Goal: Task Accomplishment & Management: Manage account settings

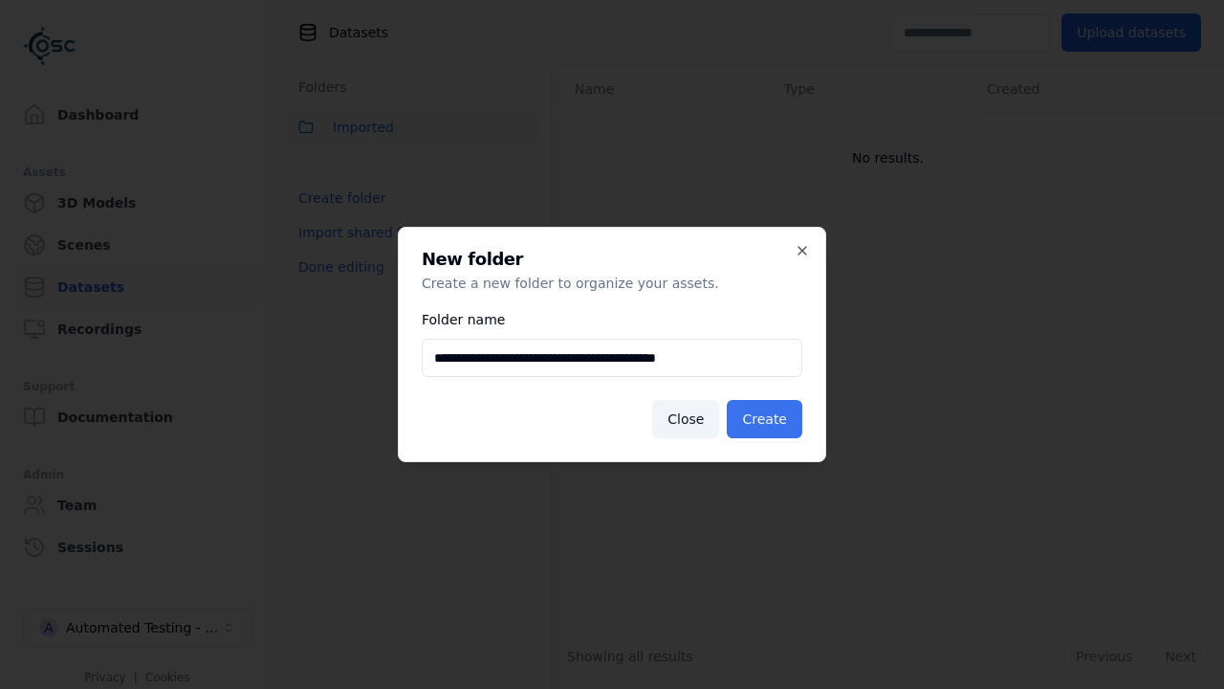
type input "**********"
click at [767, 419] on button "Create" at bounding box center [765, 419] width 76 height 38
click at [338, 284] on button "Done editing" at bounding box center [341, 267] width 109 height 34
click at [320, 250] on button "Done editing" at bounding box center [341, 267] width 109 height 34
click at [524, 169] on html "**********" at bounding box center [612, 344] width 1224 height 689
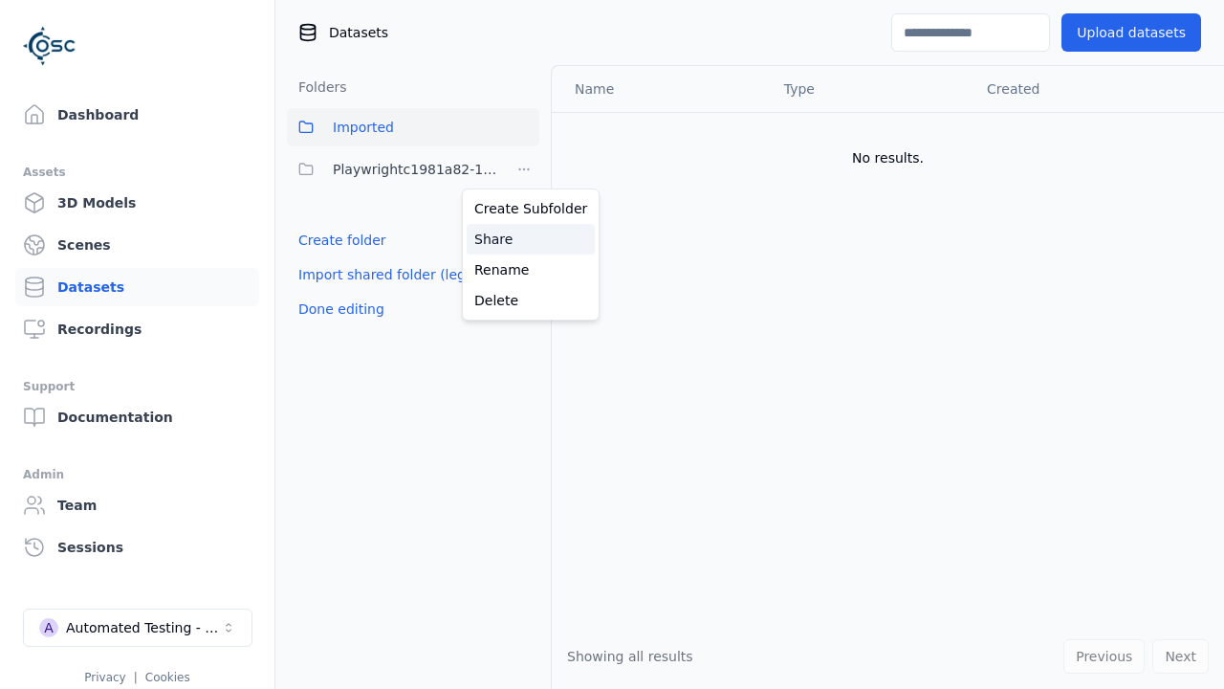
click at [523, 238] on div "Share" at bounding box center [531, 239] width 128 height 31
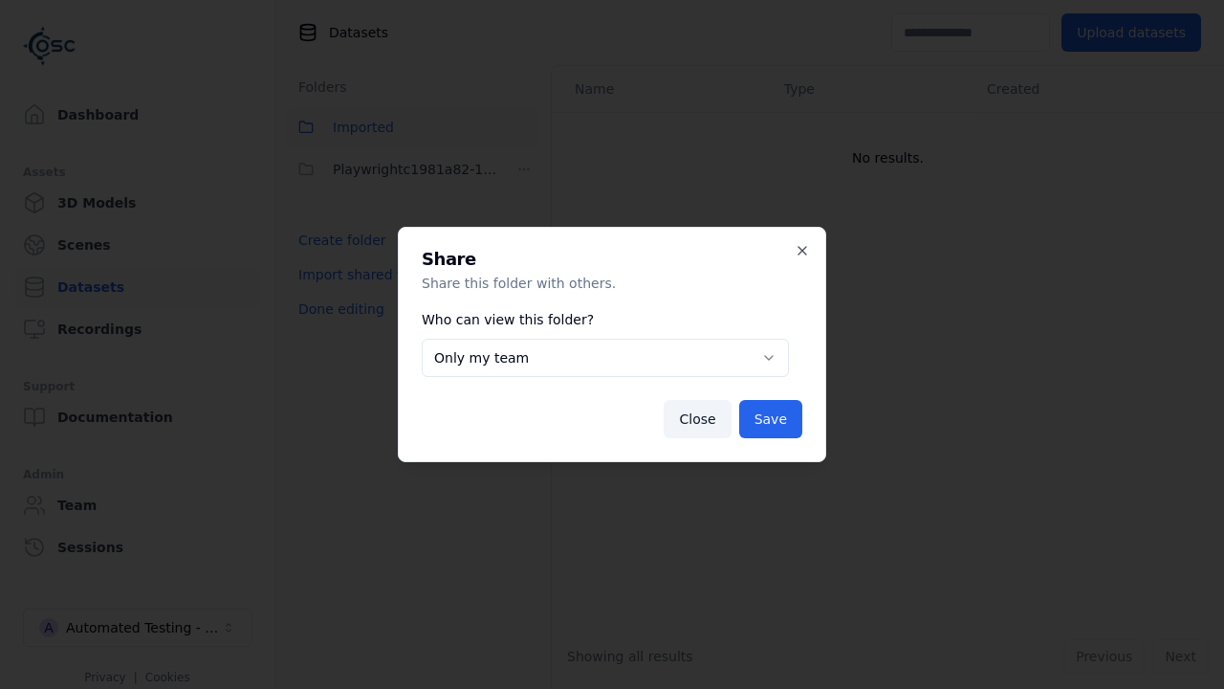
click at [604, 358] on button "Only my team" at bounding box center [605, 358] width 367 height 38
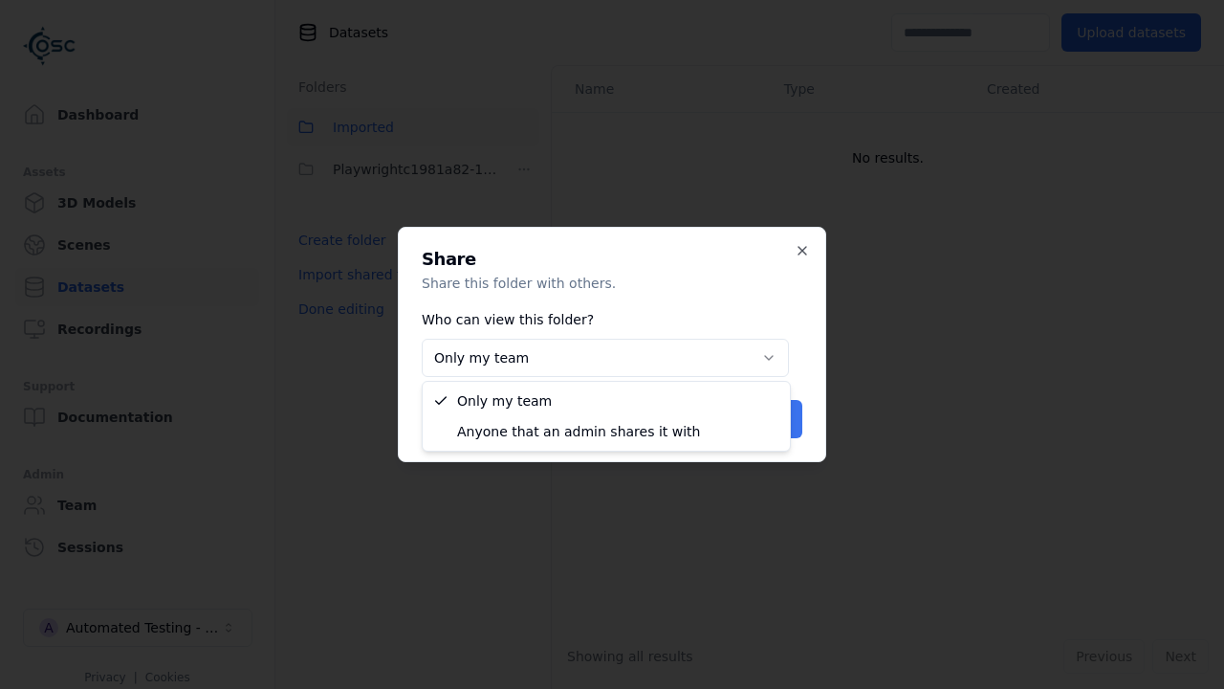
select select "****"
click at [773, 419] on button "Save" at bounding box center [770, 419] width 63 height 38
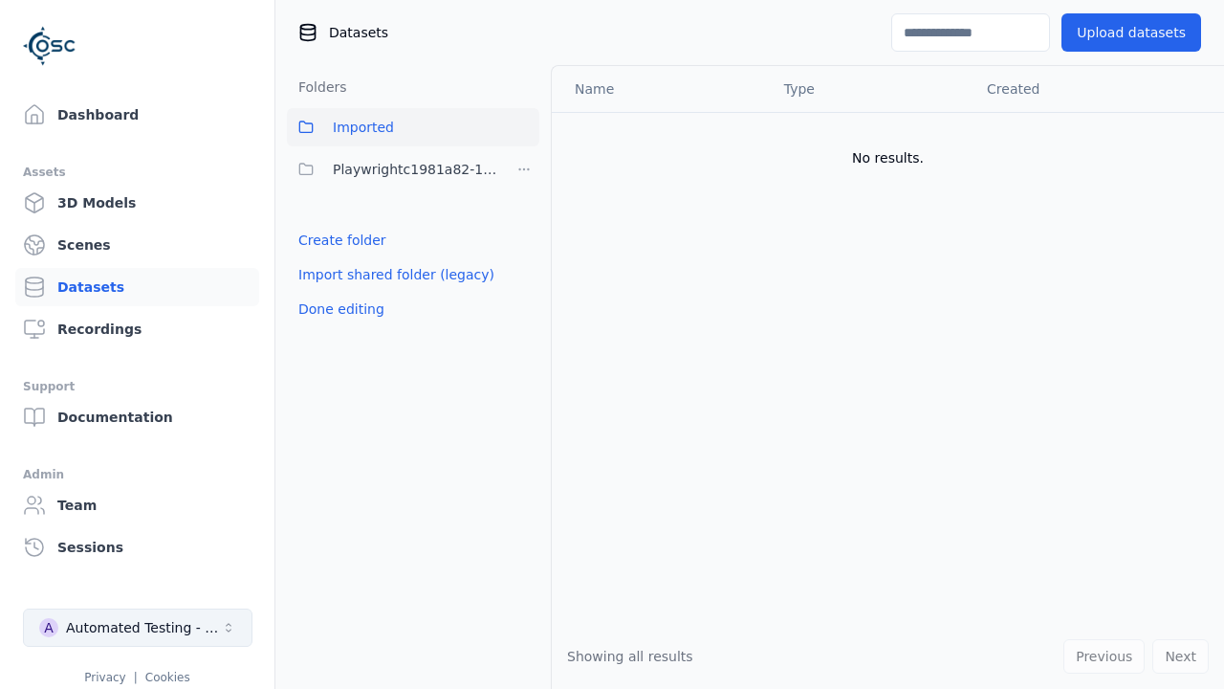
click at [338, 309] on button "Done editing" at bounding box center [341, 309] width 109 height 34
click at [138, 627] on div "Automated Testing - Playwright" at bounding box center [143, 627] width 155 height 19
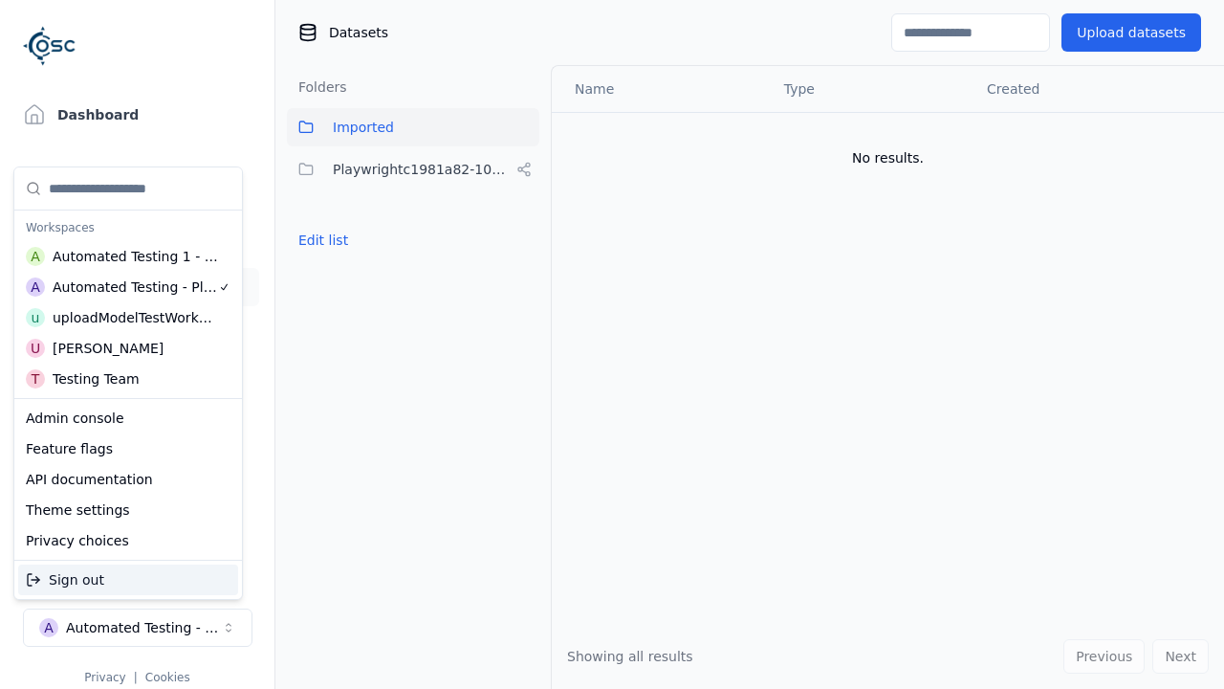
click at [123, 255] on div "Automated Testing 1 - Playwright" at bounding box center [136, 256] width 166 height 19
click at [612, 344] on html "Support Dashboard Assets 3D Models Scenes Datasets Recordings Support Documenta…" at bounding box center [612, 344] width 1224 height 689
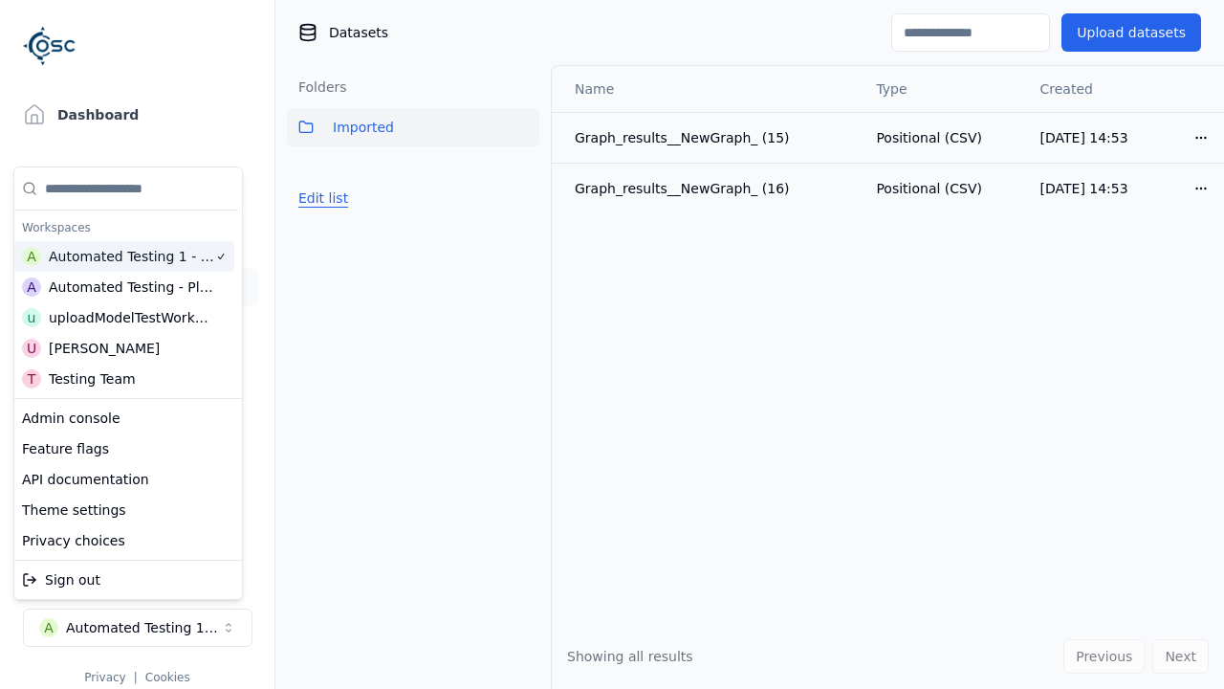
click at [320, 198] on button "Edit list" at bounding box center [323, 198] width 73 height 34
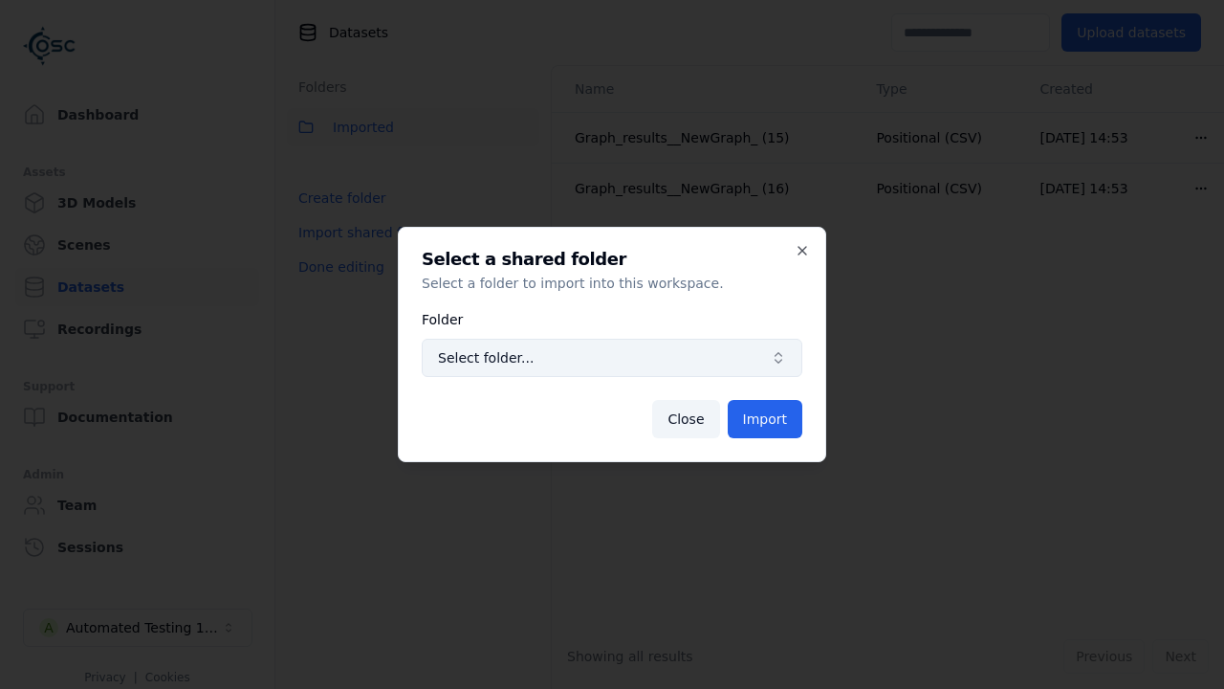
click at [612, 358] on span "Select folder..." at bounding box center [600, 357] width 325 height 19
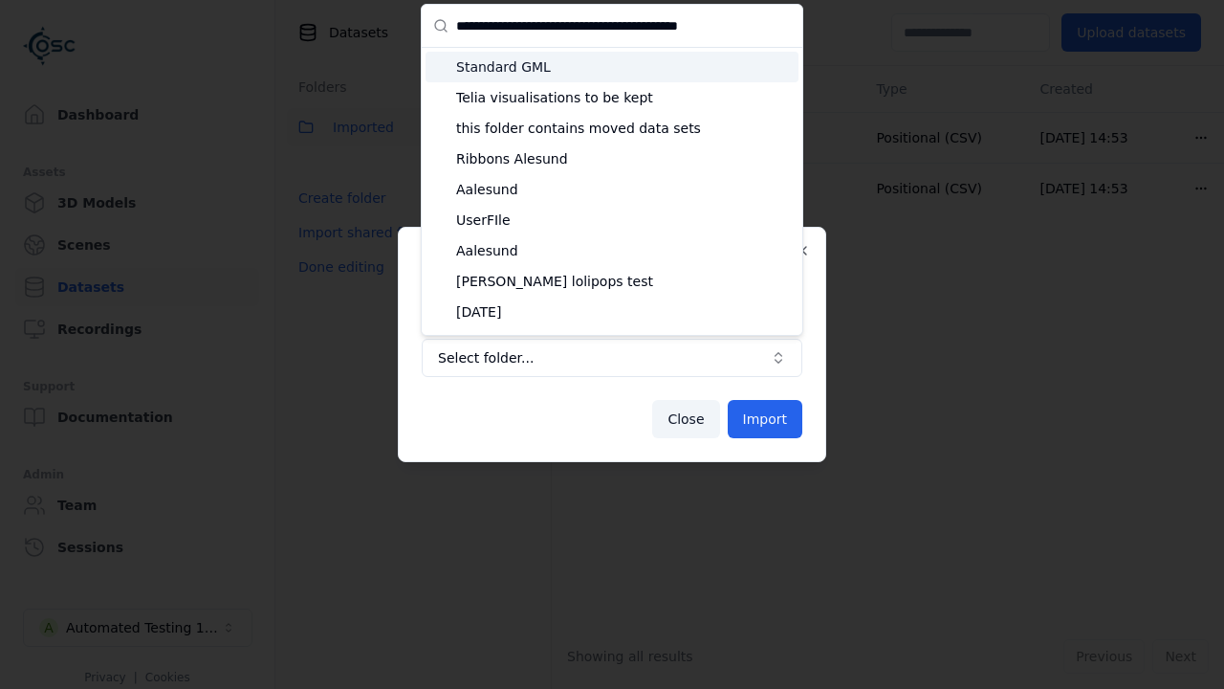
type input "**********"
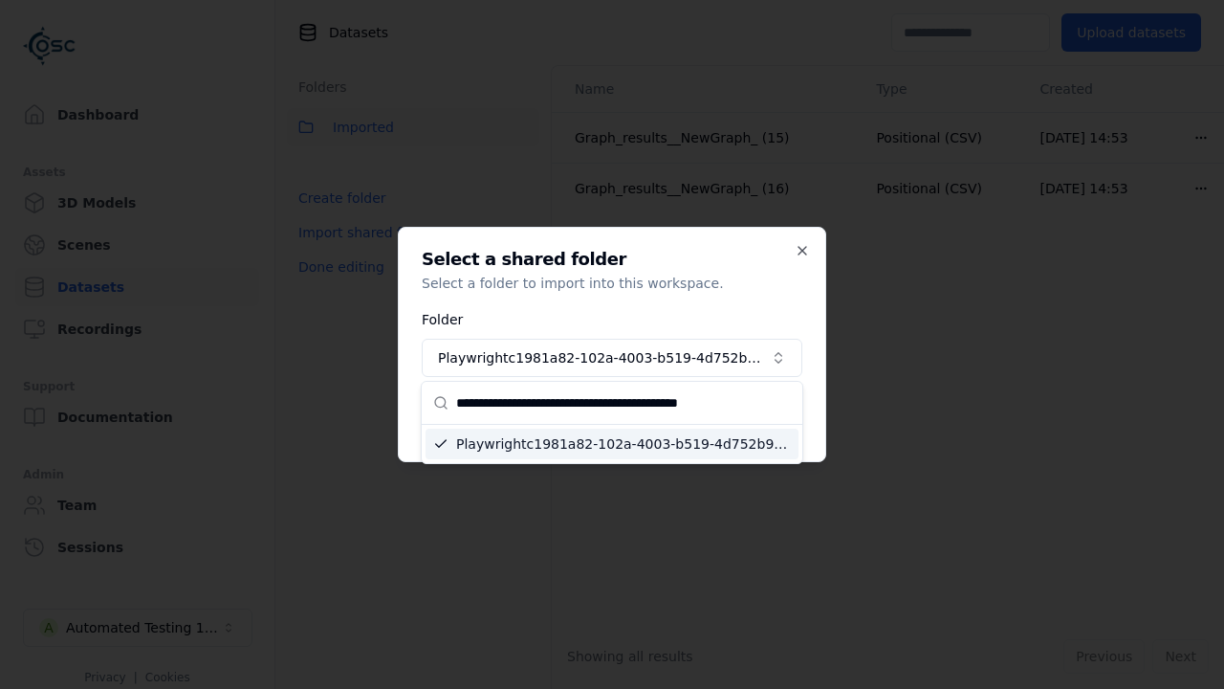
click at [766, 419] on button "Import" at bounding box center [765, 419] width 75 height 38
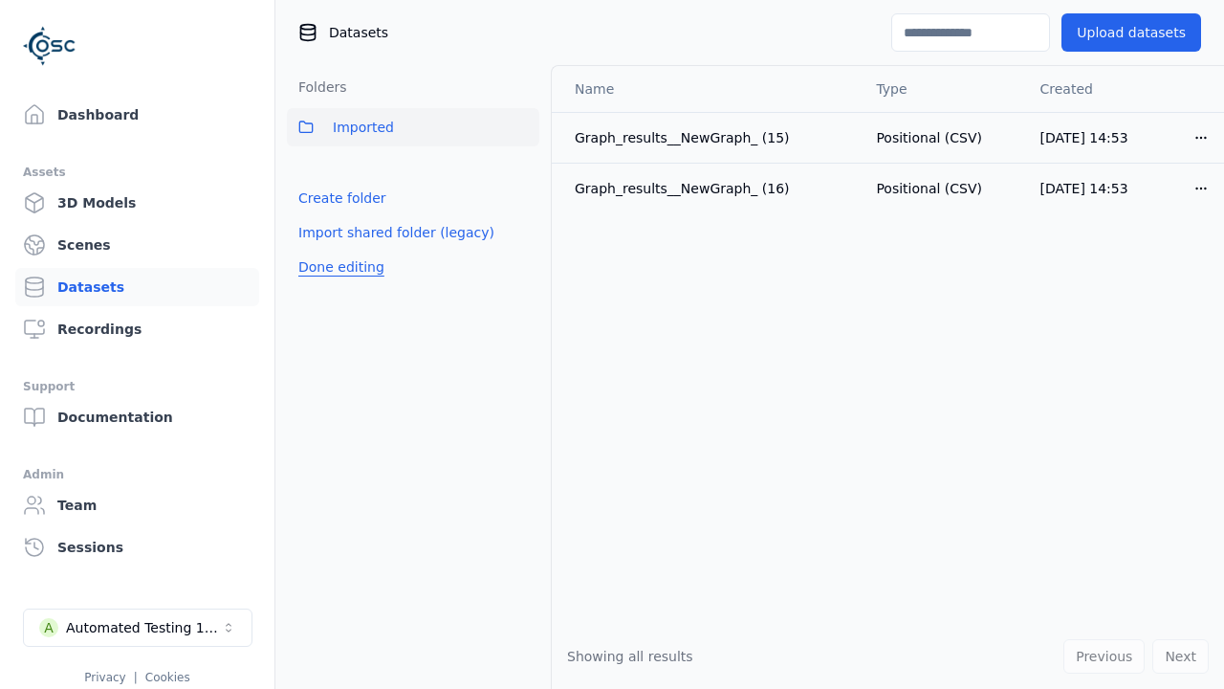
click at [338, 284] on button "Done editing" at bounding box center [341, 267] width 109 height 34
click at [320, 250] on button "Done editing" at bounding box center [341, 267] width 109 height 34
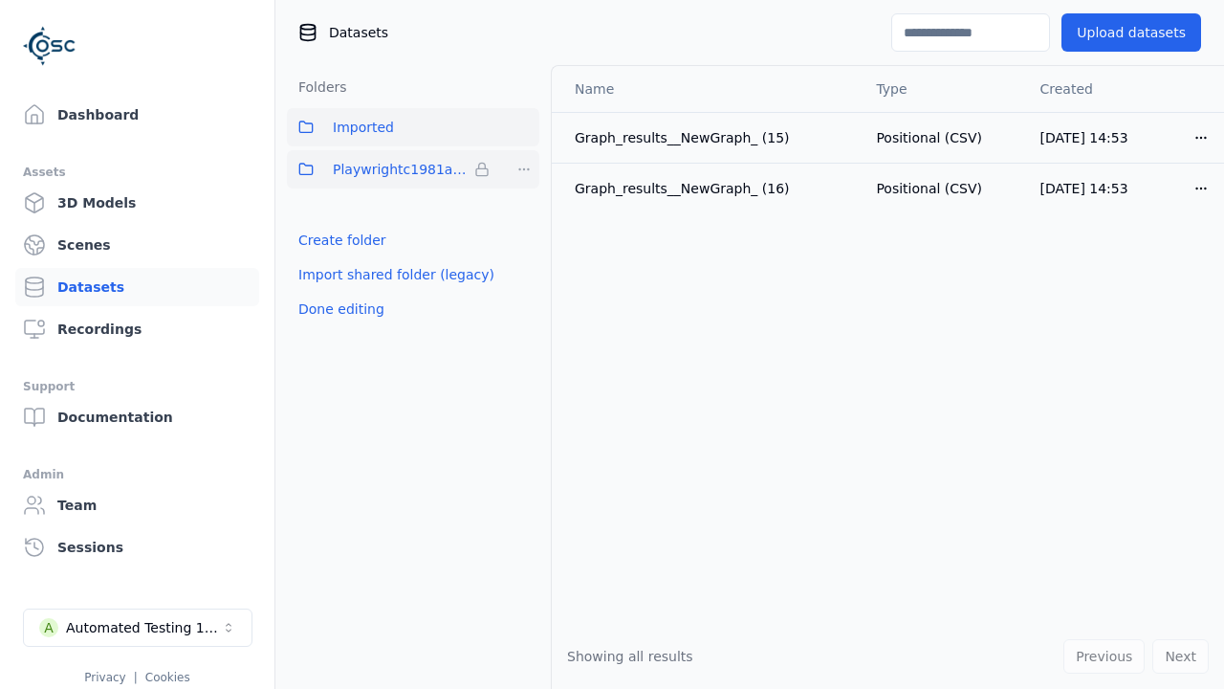
click at [524, 169] on html "Support Dashboard Assets 3D Models Scenes Datasets Recordings Support Documenta…" at bounding box center [612, 344] width 1224 height 689
click at [612, 344] on html "Support Dashboard Assets 3D Models Scenes Datasets Recordings Support Documenta…" at bounding box center [612, 344] width 1224 height 689
click at [338, 309] on button "Done editing" at bounding box center [341, 309] width 109 height 34
click at [138, 627] on div "Automated Testing 1 - Playwright" at bounding box center [143, 627] width 155 height 19
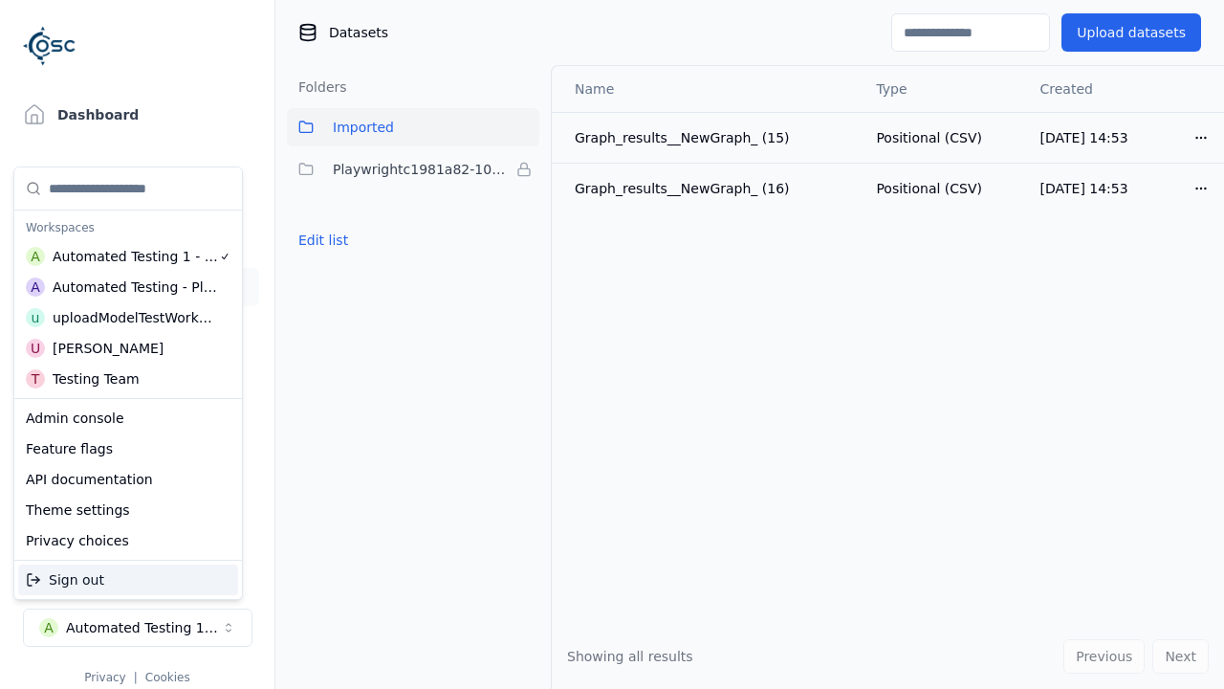
click at [123, 286] on div "Automated Testing - Playwright" at bounding box center [135, 286] width 165 height 19
click at [612, 344] on html "Support Dashboard Assets 3D Models Scenes Datasets Recordings Support Documenta…" at bounding box center [612, 344] width 1224 height 689
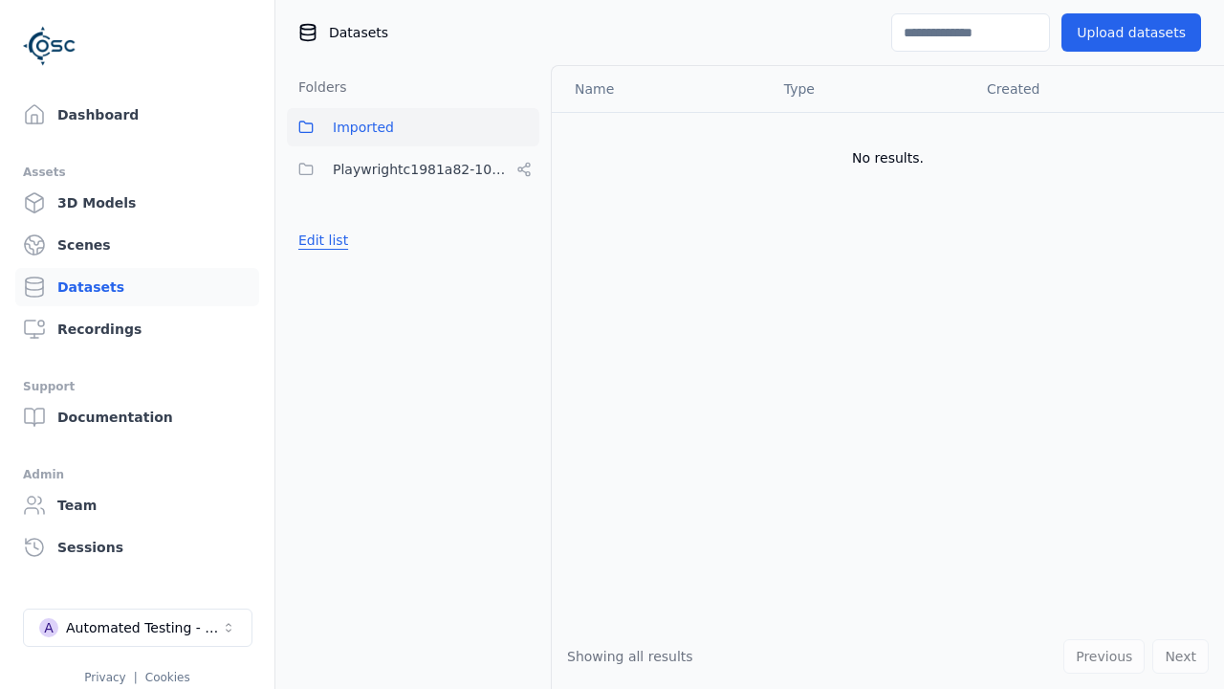
click at [320, 240] on button "Edit list" at bounding box center [323, 240] width 73 height 34
click at [524, 169] on html "Support Dashboard Assets 3D Models Scenes Datasets Recordings Support Documenta…" at bounding box center [612, 344] width 1224 height 689
click at [523, 269] on div "Rename" at bounding box center [531, 269] width 128 height 31
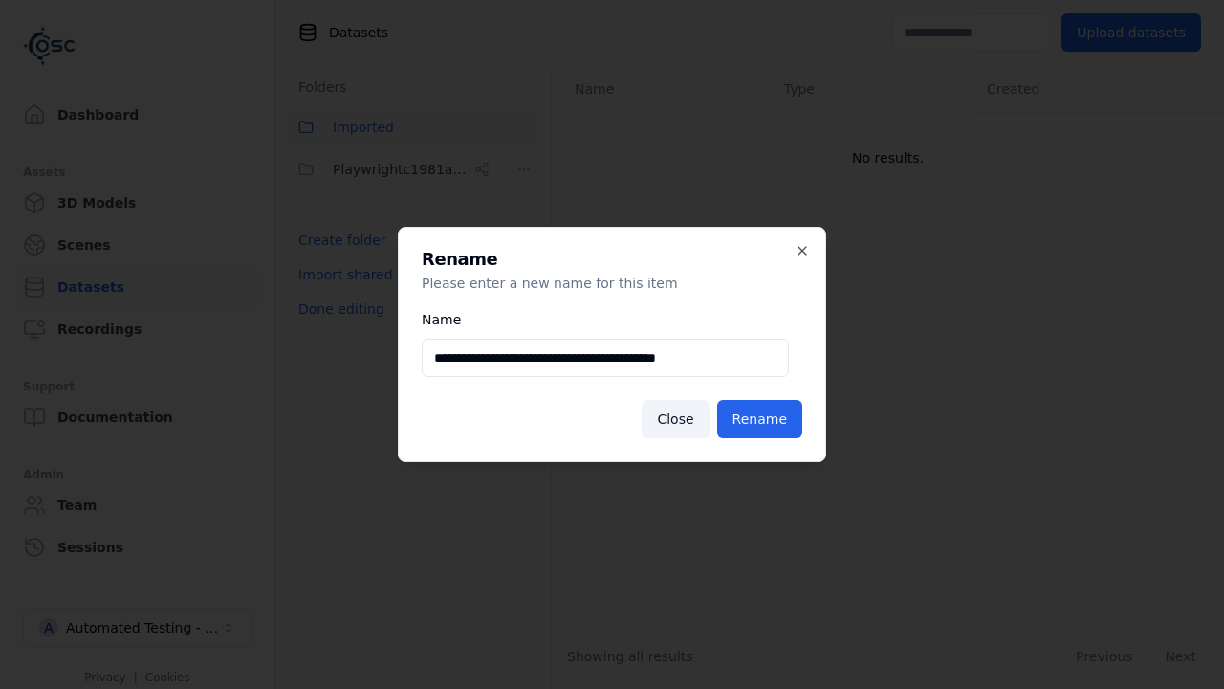
click at [604, 358] on input "**********" at bounding box center [605, 358] width 367 height 38
type input "**********"
click at [762, 419] on button "Rename" at bounding box center [759, 419] width 85 height 38
click at [338, 309] on button "Done editing" at bounding box center [341, 309] width 109 height 34
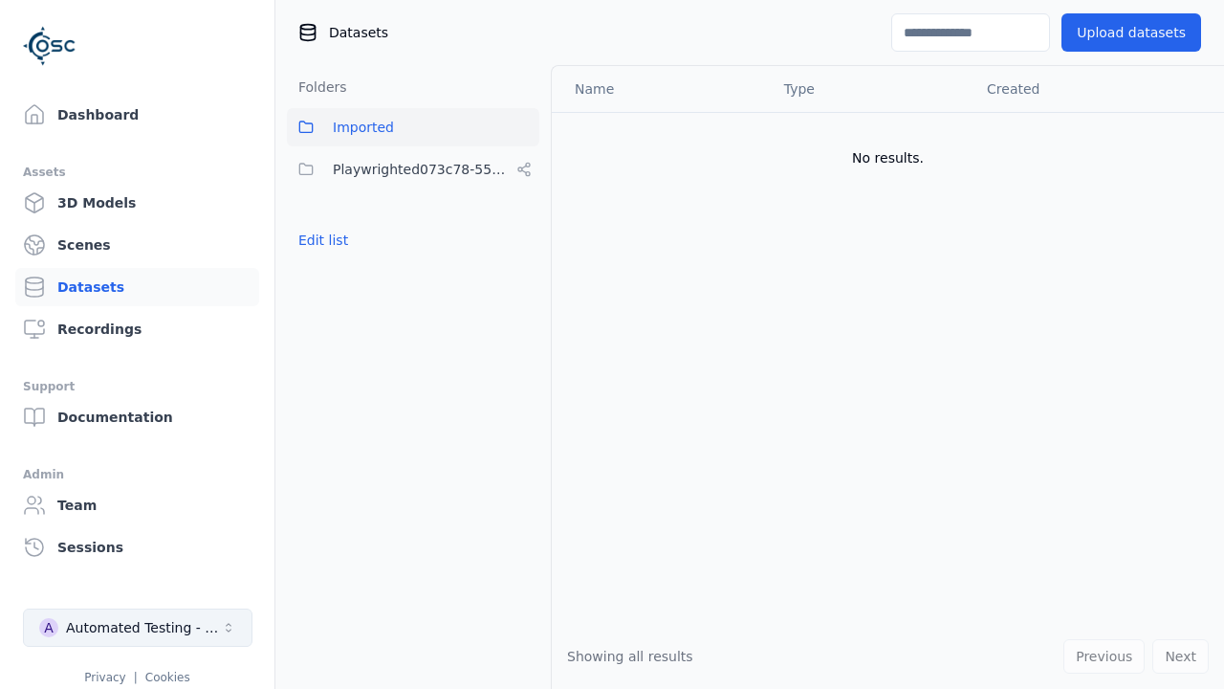
click at [138, 627] on div "Automated Testing - Playwright" at bounding box center [143, 627] width 155 height 19
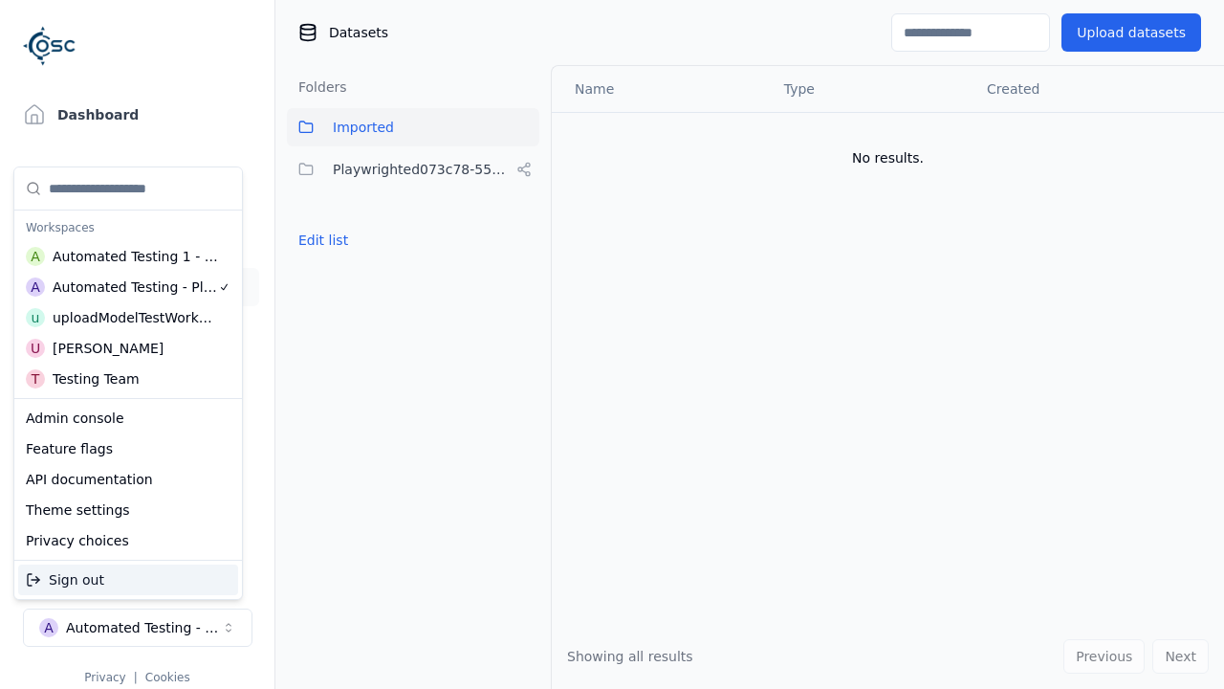
click at [123, 255] on div "Automated Testing 1 - Playwright" at bounding box center [136, 256] width 166 height 19
click at [612, 344] on html "Support Dashboard Assets 3D Models Scenes Datasets Recordings Support Documenta…" at bounding box center [612, 344] width 1224 height 689
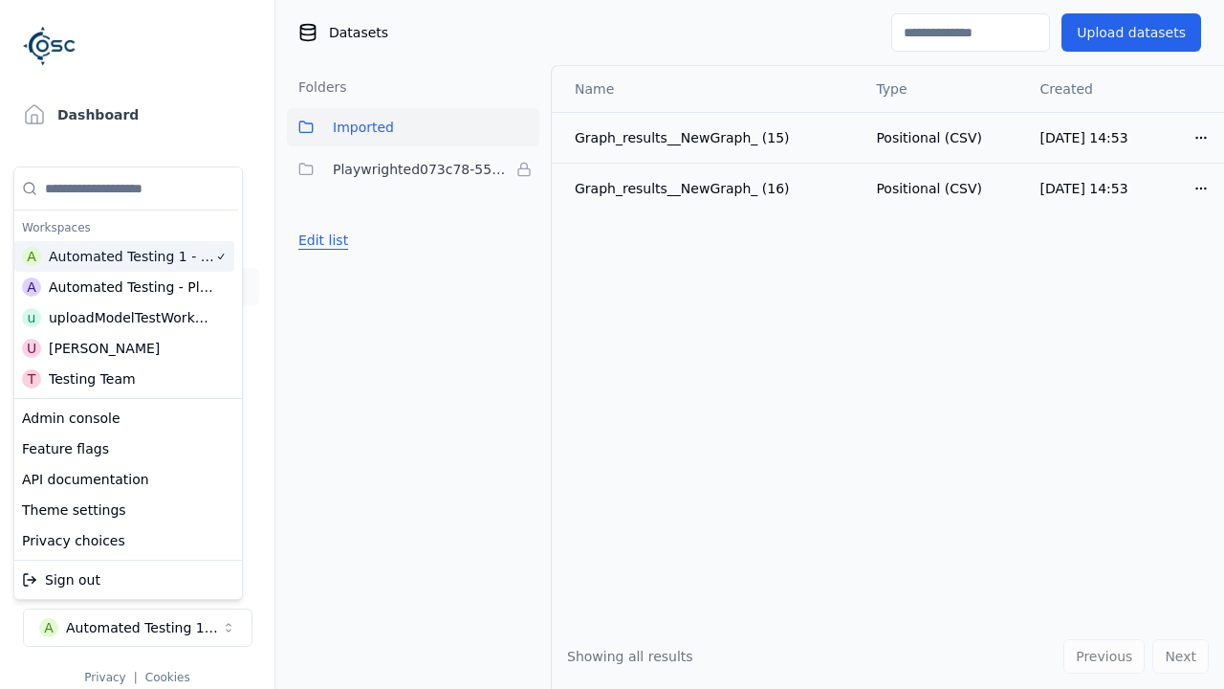
click at [320, 240] on button "Edit list" at bounding box center [323, 240] width 73 height 34
click at [524, 169] on html "Support Dashboard Assets 3D Models Scenes Datasets Recordings Support Documenta…" at bounding box center [612, 344] width 1224 height 689
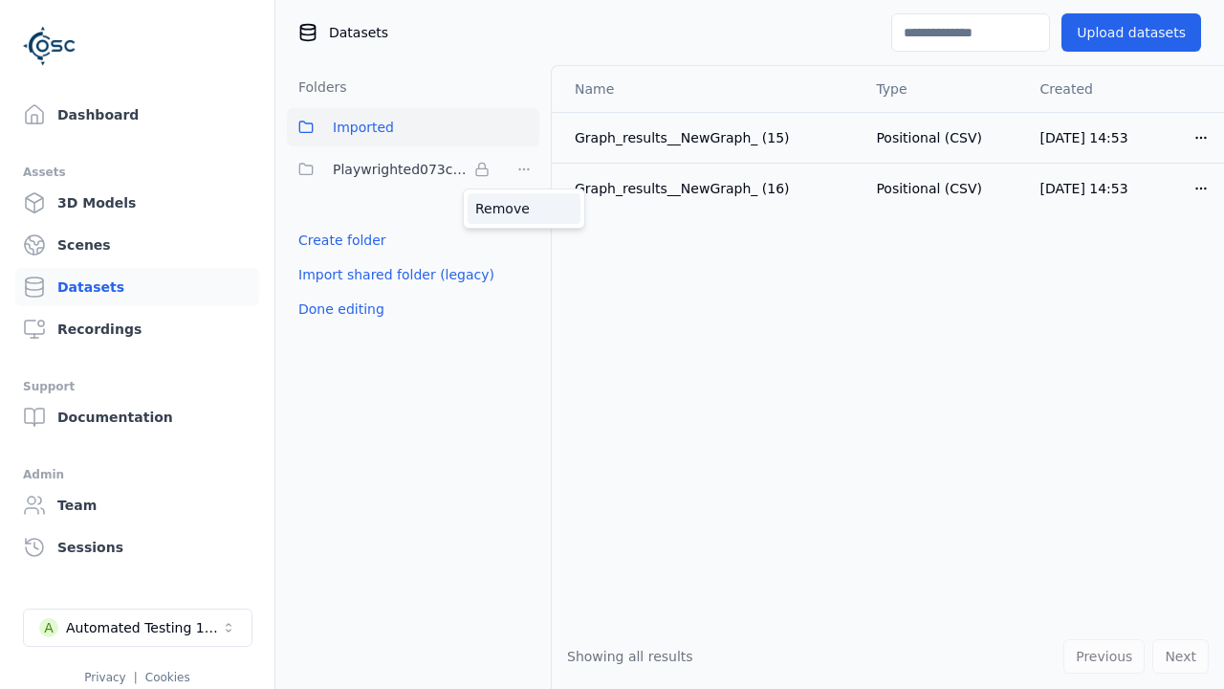
click at [524, 208] on div "Remove" at bounding box center [524, 208] width 113 height 31
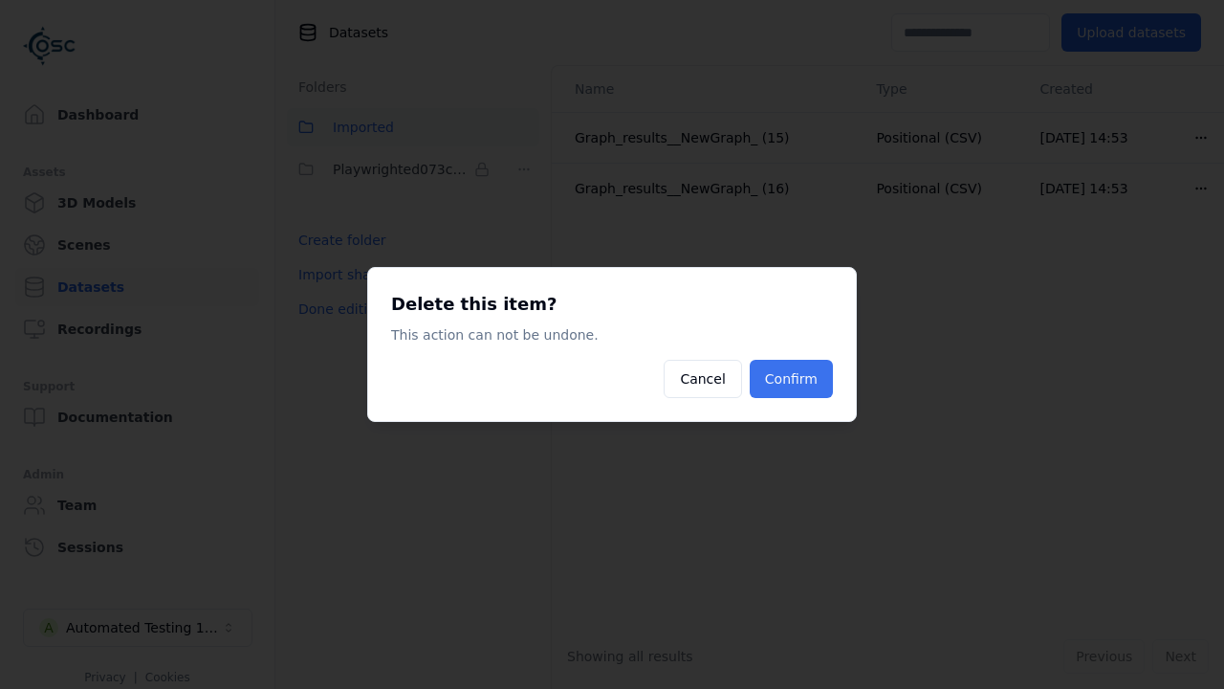
click at [793, 379] on button "Confirm" at bounding box center [791, 379] width 83 height 38
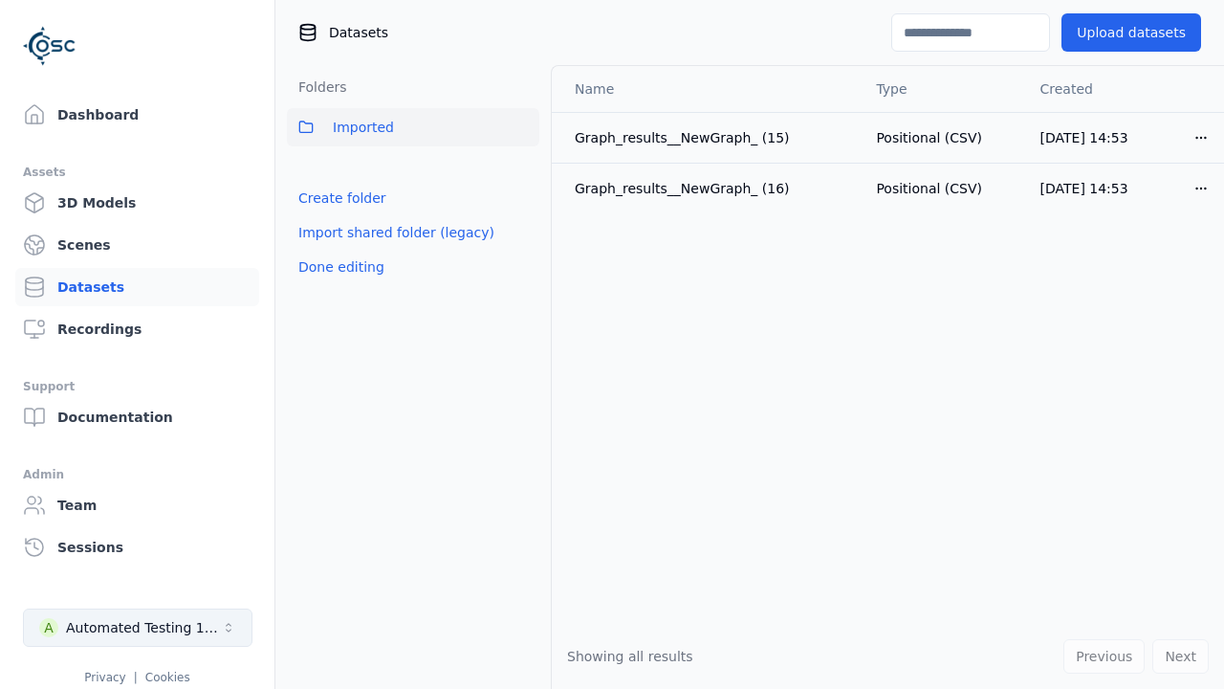
click at [338, 267] on button "Done editing" at bounding box center [341, 267] width 109 height 34
click at [138, 627] on div "Automated Testing 1 - Playwright" at bounding box center [143, 627] width 155 height 19
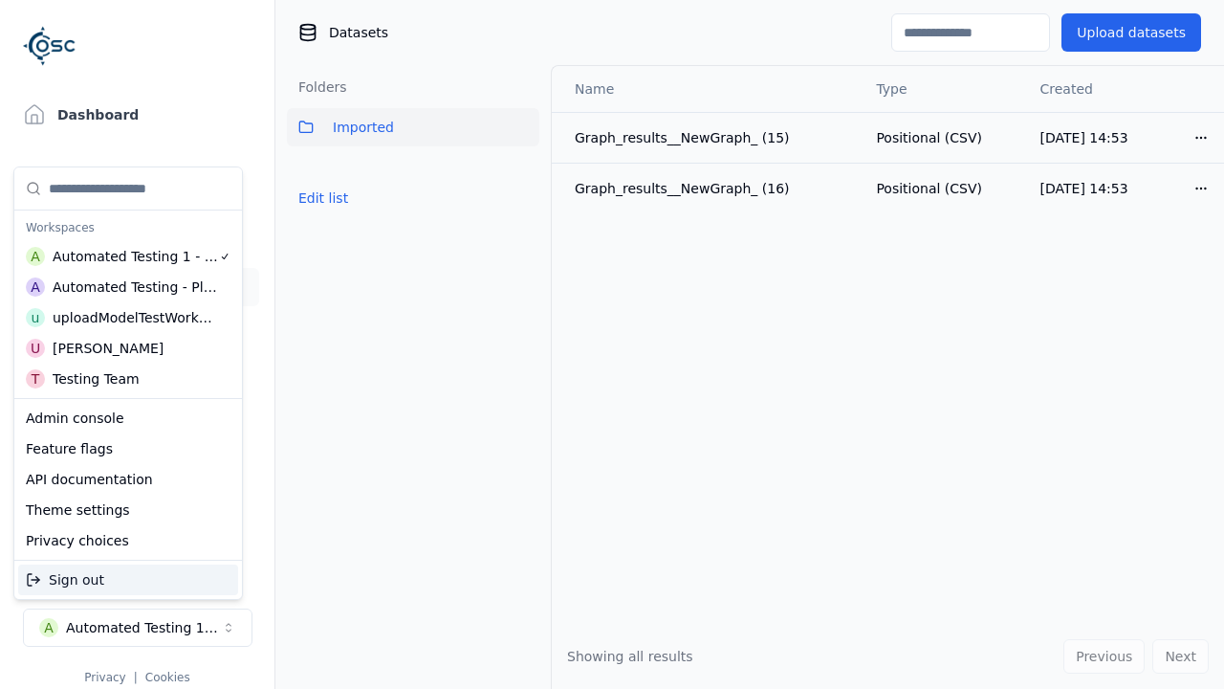
click at [123, 286] on div "Automated Testing - Playwright" at bounding box center [135, 286] width 165 height 19
click at [612, 344] on html "Support Dashboard Assets 3D Models Scenes Datasets Recordings Support Documenta…" at bounding box center [612, 344] width 1224 height 689
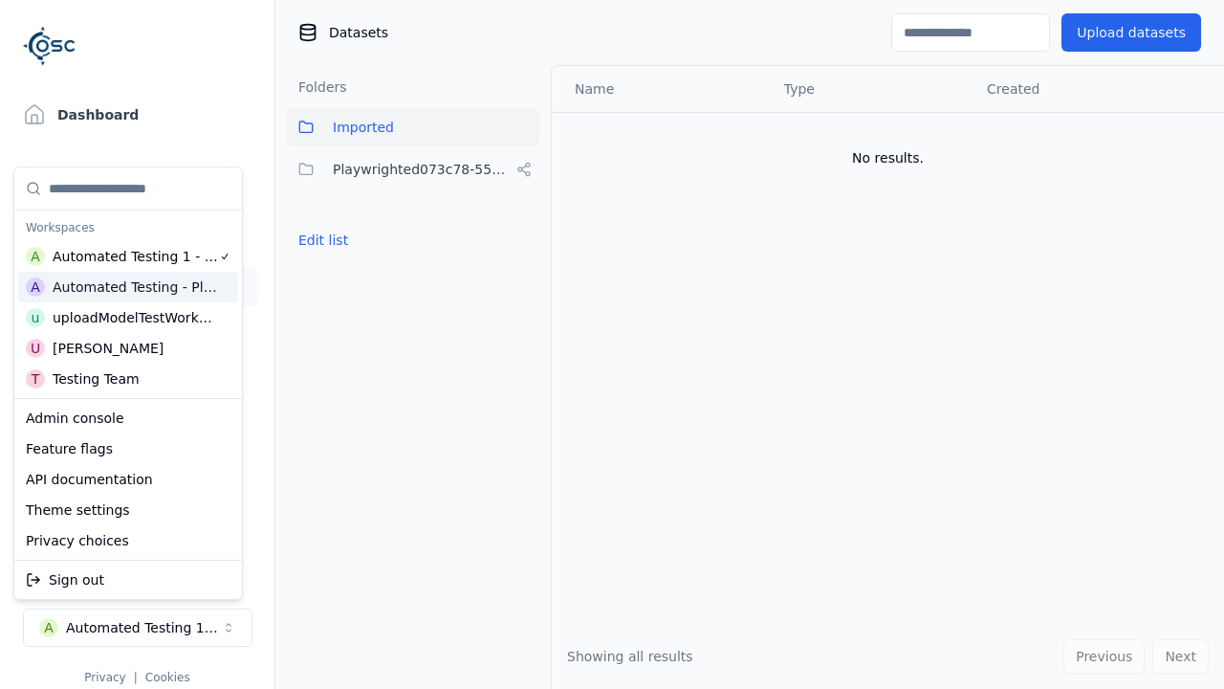
scroll to position [0, 4]
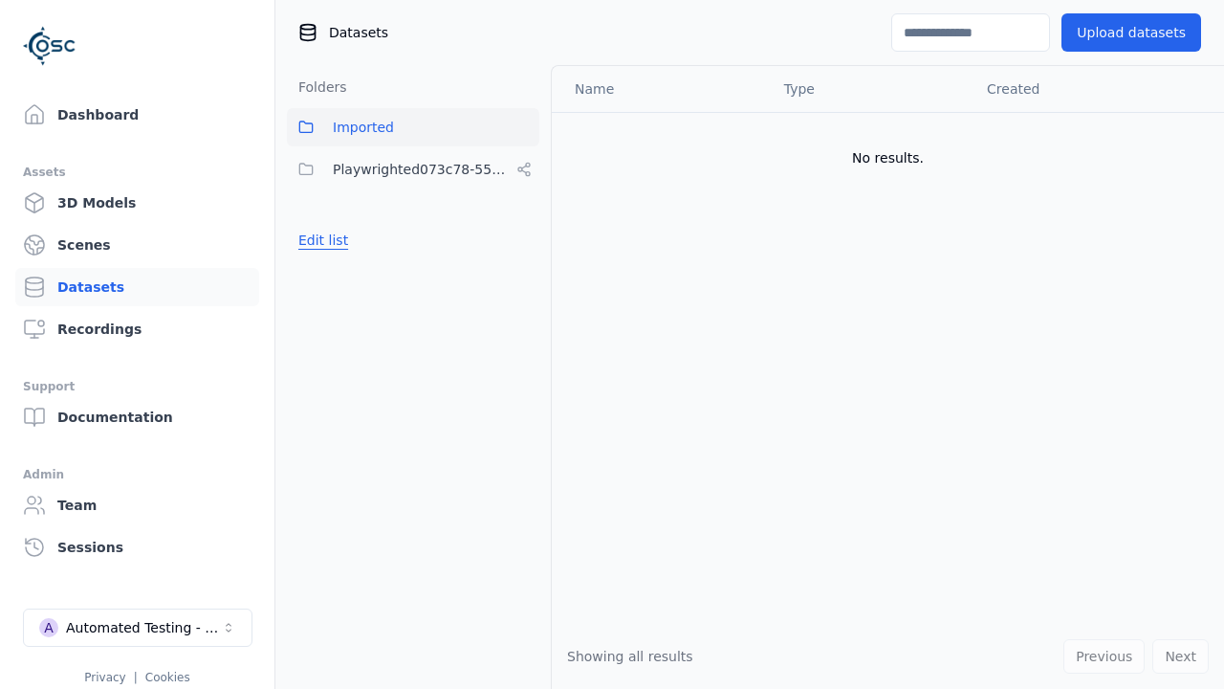
click at [320, 240] on button "Edit list" at bounding box center [323, 240] width 73 height 34
click at [524, 169] on html "Support Dashboard Assets 3D Models Scenes Datasets Recordings Support Documenta…" at bounding box center [612, 344] width 1224 height 689
click at [523, 238] on div "Share" at bounding box center [531, 239] width 128 height 31
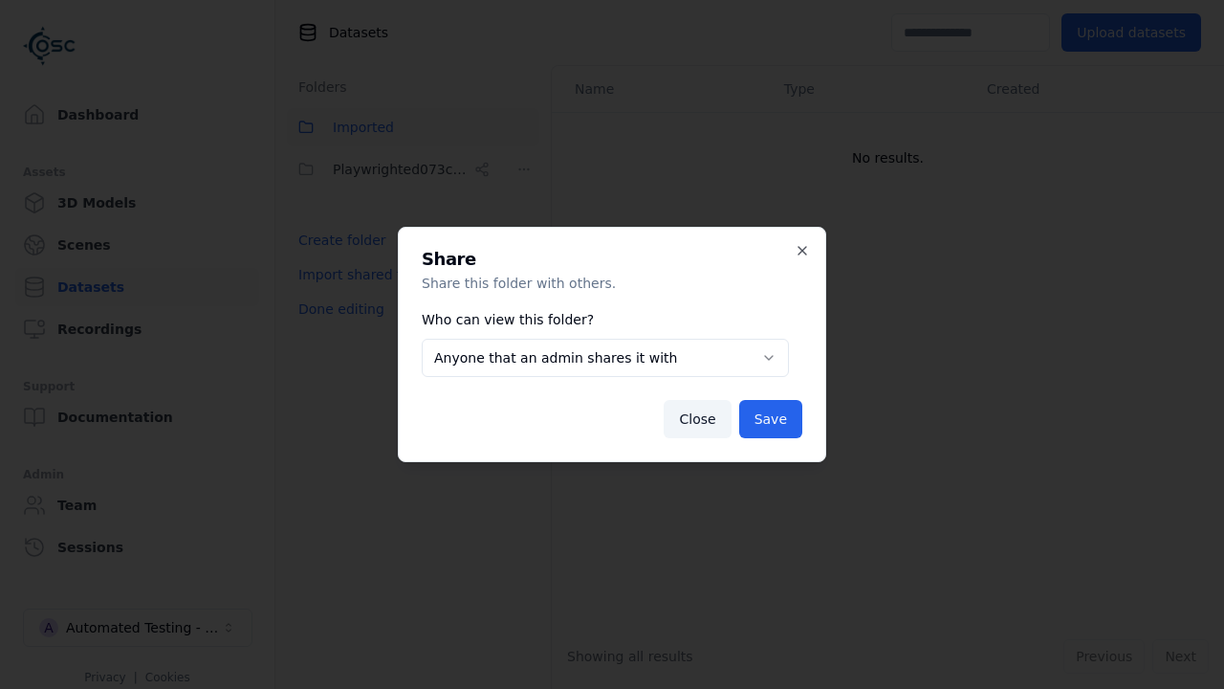
click at [604, 358] on button "Anyone that an admin shares it with" at bounding box center [605, 358] width 367 height 38
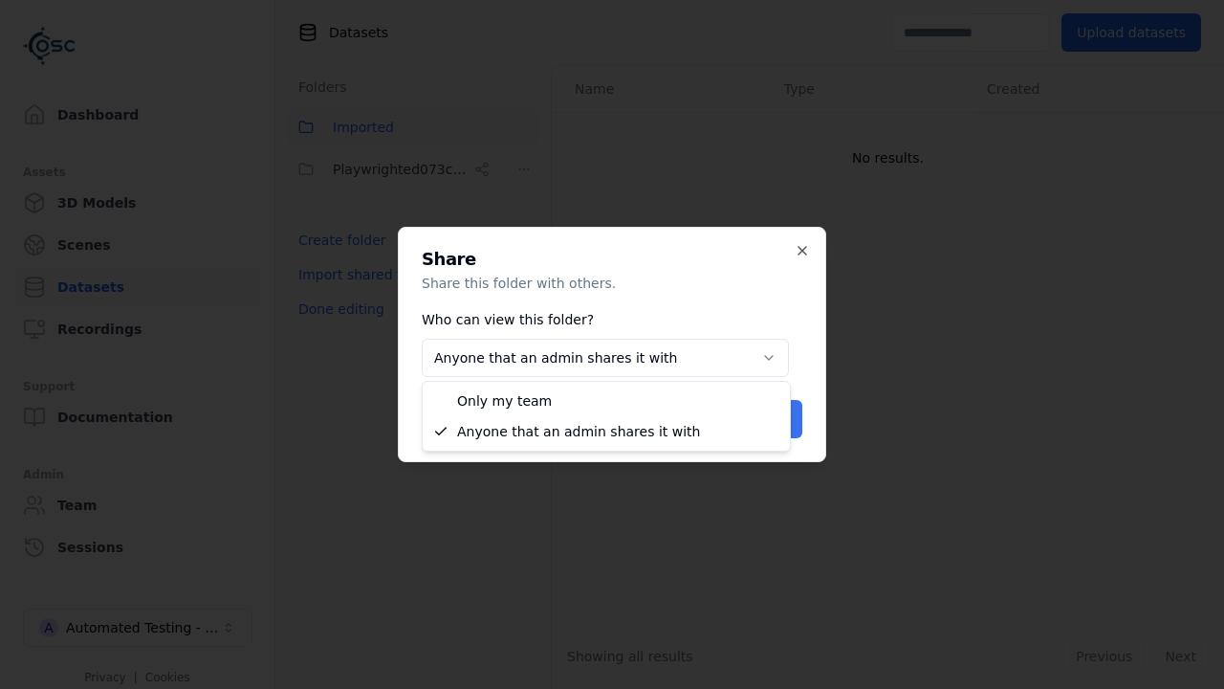
select select "*****"
click at [773, 419] on button "Save" at bounding box center [770, 419] width 63 height 38
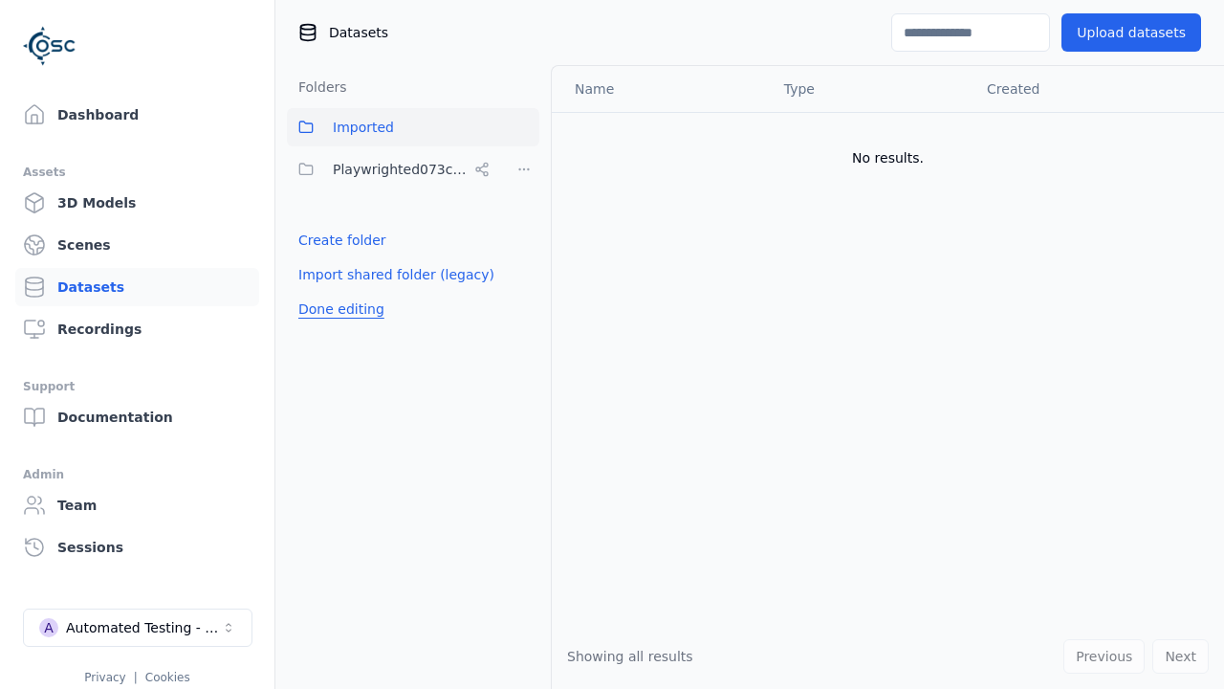
click at [338, 309] on button "Done editing" at bounding box center [341, 309] width 109 height 34
click at [320, 292] on button "Done editing" at bounding box center [341, 309] width 109 height 34
click at [524, 169] on html "Support Dashboard Assets 3D Models Scenes Datasets Recordings Support Documenta…" at bounding box center [612, 344] width 1224 height 689
click at [523, 299] on div "Delete" at bounding box center [531, 300] width 128 height 31
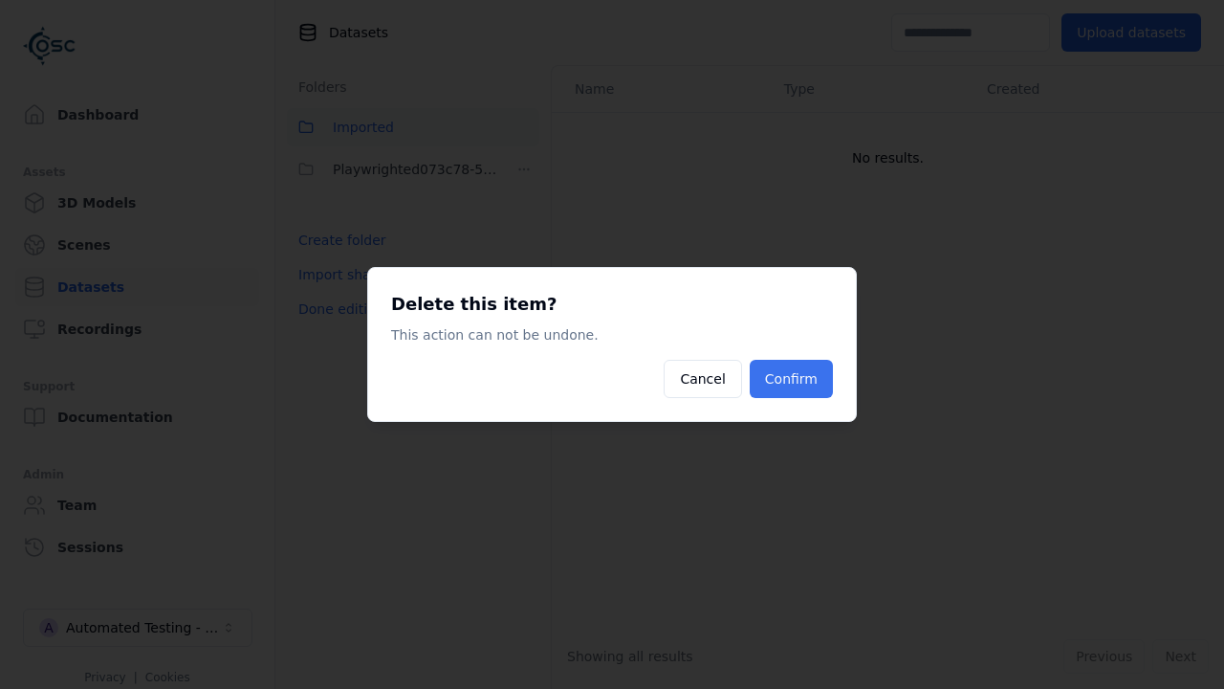
click at [793, 379] on button "Confirm" at bounding box center [791, 379] width 83 height 38
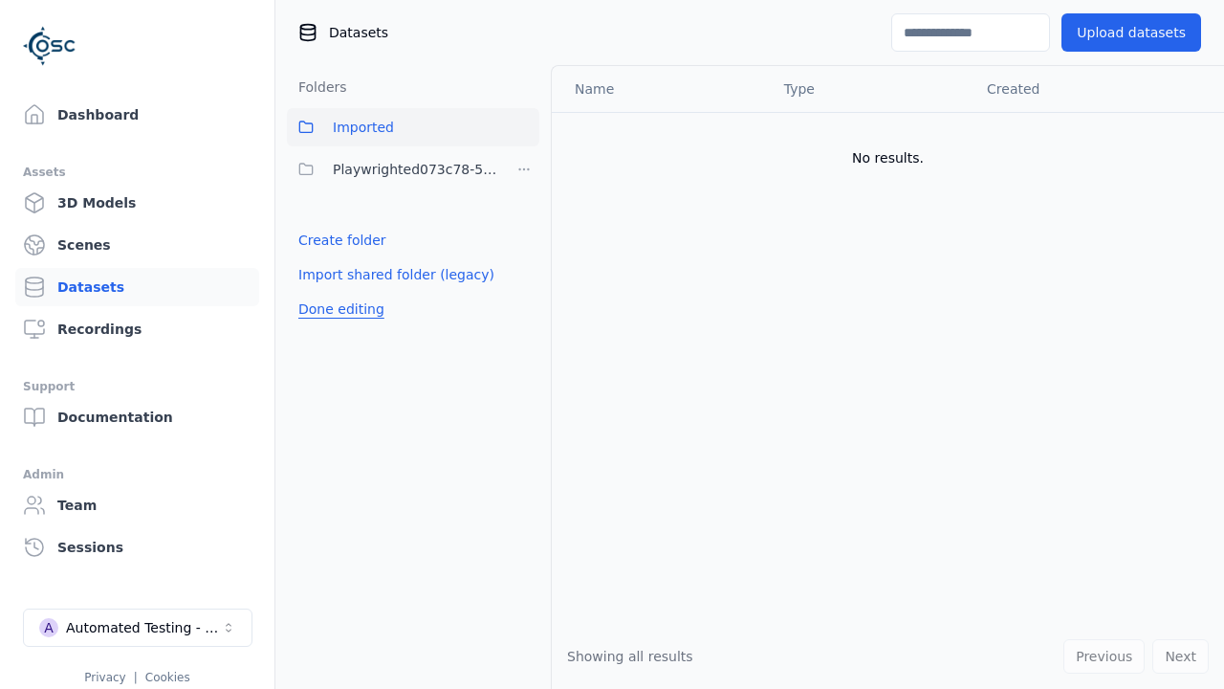
click at [338, 292] on button "Done editing" at bounding box center [341, 309] width 109 height 34
